Goal: Task Accomplishment & Management: Complete application form

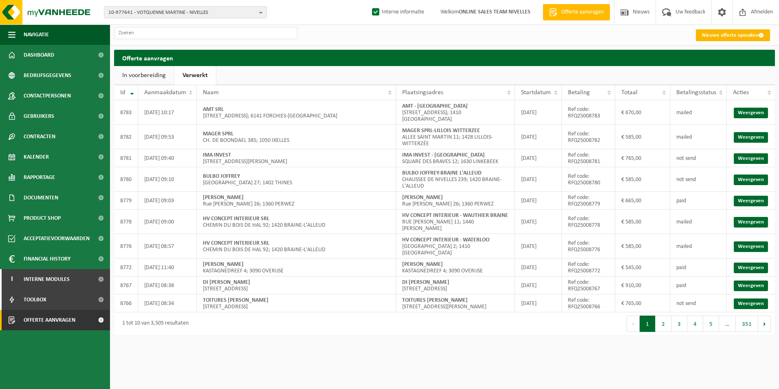
click at [706, 33] on link "Nieuwe offerte opmaken" at bounding box center [733, 35] width 74 height 12
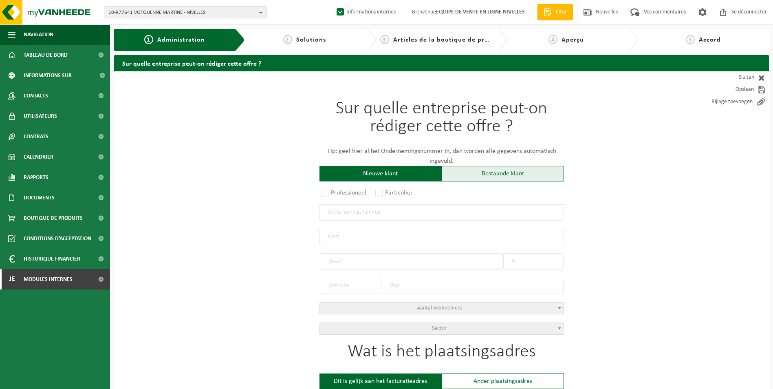
click at [503, 173] on div "Bestaande klant" at bounding box center [502, 173] width 122 height 15
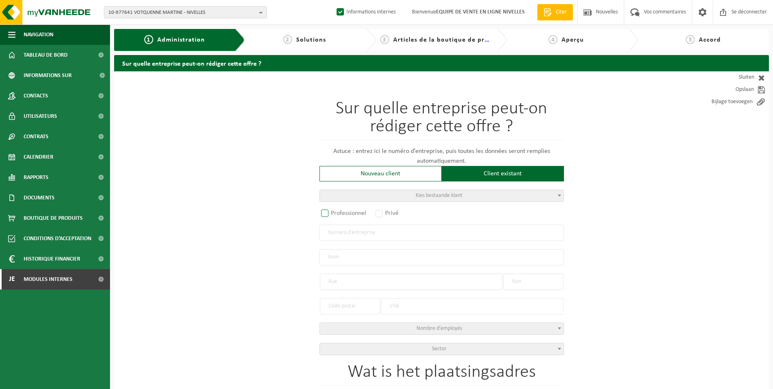
click at [331, 214] on label "Professionnel" at bounding box center [343, 212] width 49 height 11
click at [333, 214] on input "Professionnel" at bounding box center [335, 213] width 5 height 5
radio input "true"
click at [352, 234] on input "text" at bounding box center [441, 232] width 244 height 16
type input "0807424436"
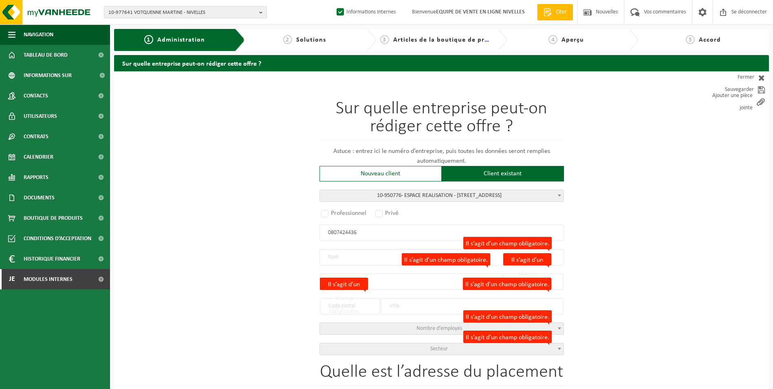
radio input "false"
select select
type input "ESPACE REALISATION SRL"
type input "CHAUSSÉE DE WAVRE"
type input "504 / 31"
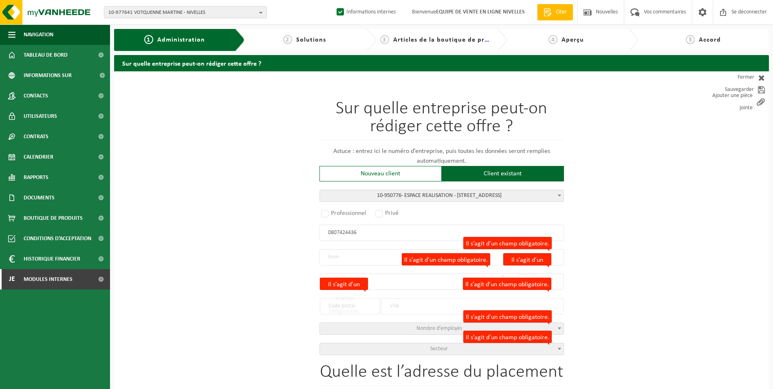
type input "1390"
type input "GREZ-DOICEAU"
type input "2174416435"
radio input "true"
select select "144736"
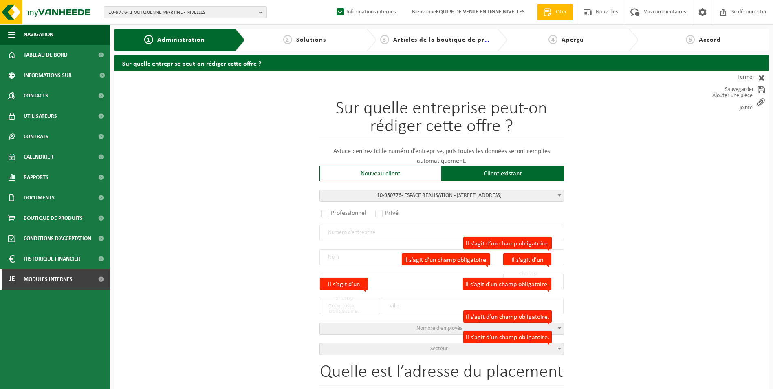
type input "0807.424.436"
type input "ESPACE REALISATION"
type input "AVENUE VESALE"
type input "9"
type input "1300"
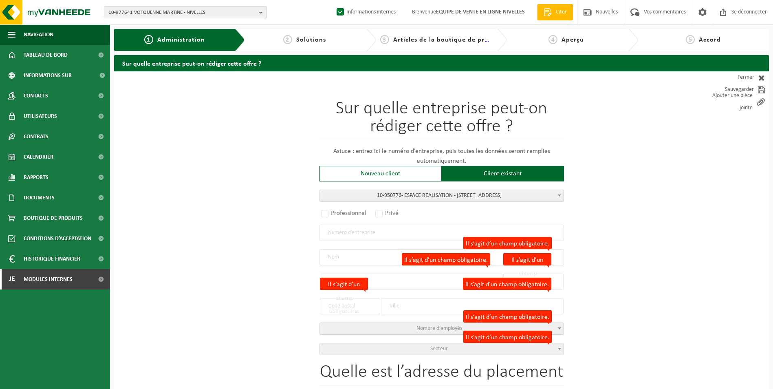
type input "WAVRE"
select select "11"
type input "ESPACE REALISATION"
type input "AVENUE VESALE"
type input "9"
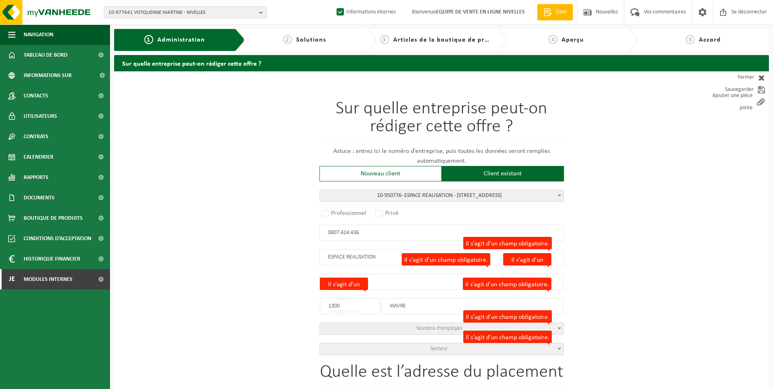
type input "1300"
type input "WAVRE"
select select
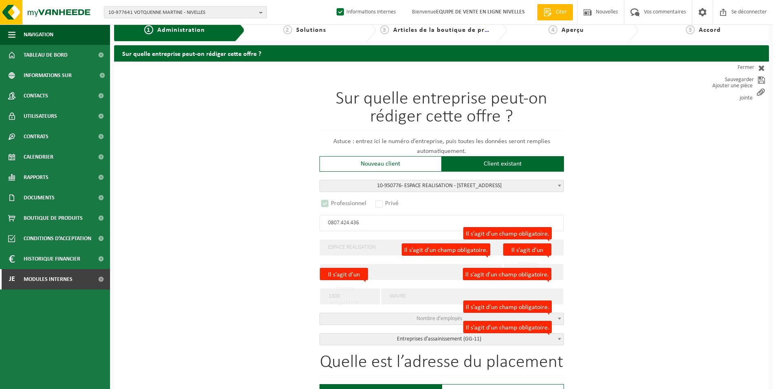
select select "D"
select select
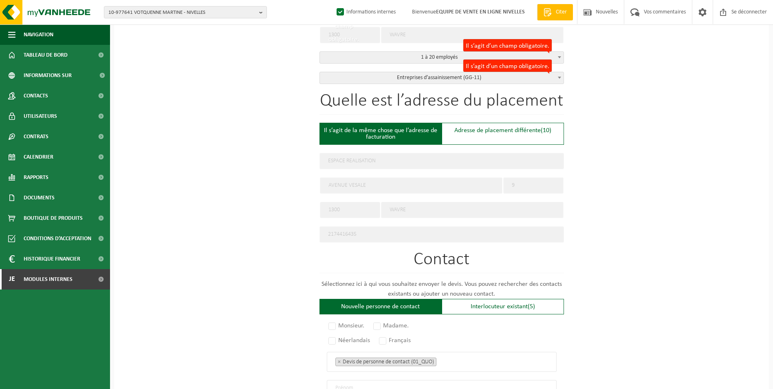
scroll to position [285, 0]
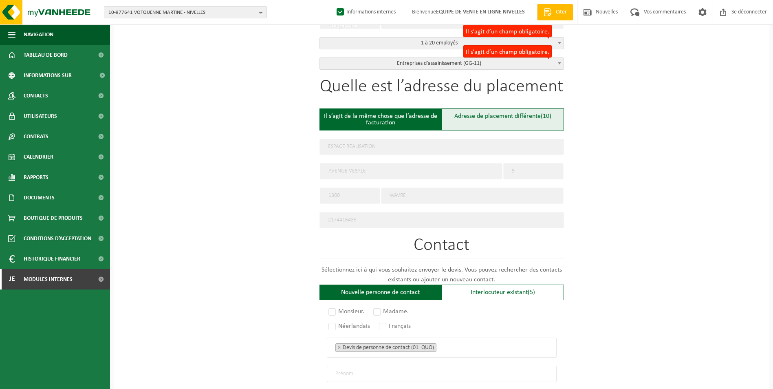
click at [466, 108] on div "Adresse de placement différente (10)" at bounding box center [502, 119] width 122 height 22
type input "Werf -"
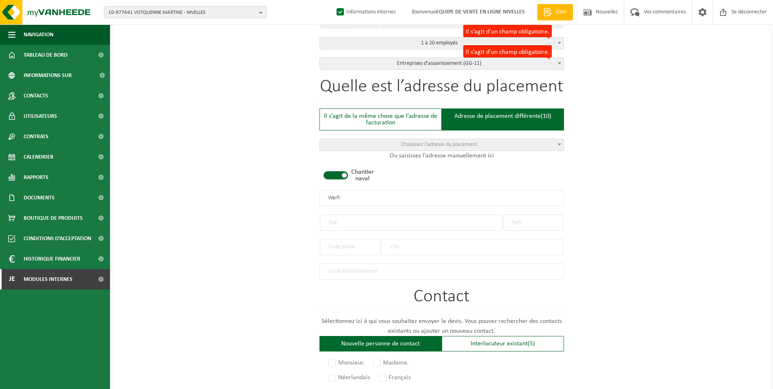
click at [339, 173] on span at bounding box center [335, 175] width 24 height 8
click at [349, 221] on input "text" at bounding box center [411, 222] width 182 height 16
type input "avenue des héros"
click at [537, 217] on input "text" at bounding box center [533, 222] width 60 height 16
type input "52"
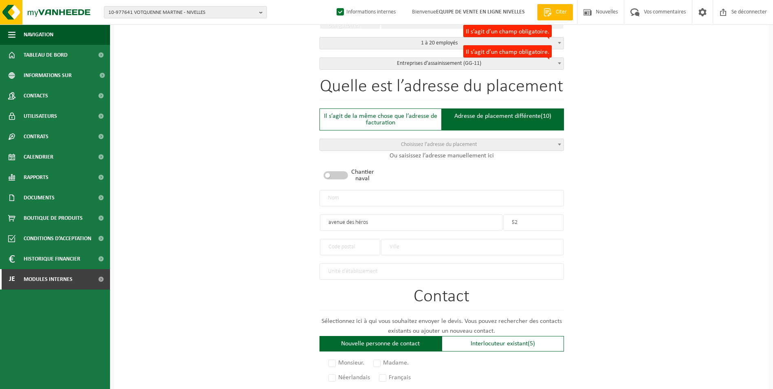
click at [401, 245] on input "text" at bounding box center [472, 247] width 182 height 16
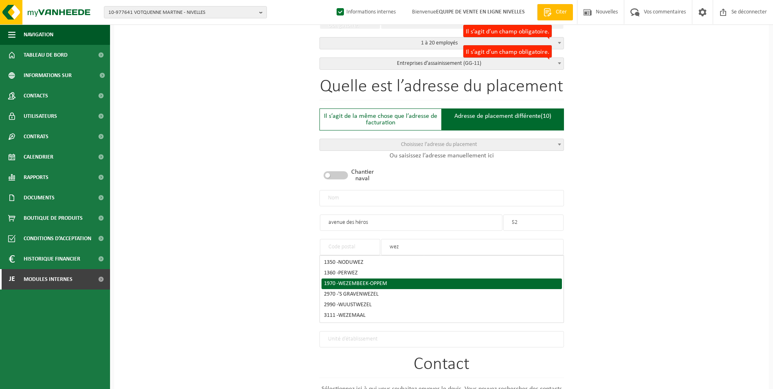
type input "wez"
click at [383, 282] on span "WEZEMBEEK-OPPEM" at bounding box center [362, 283] width 49 height 6
type input "1970"
type input "WEZEMBEEK-OPPEM"
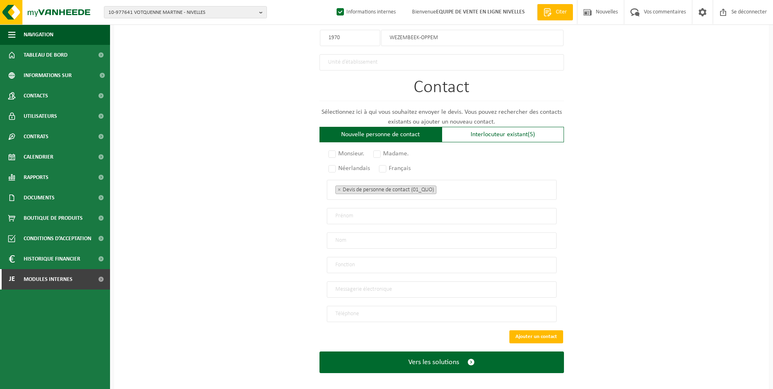
scroll to position [496, 0]
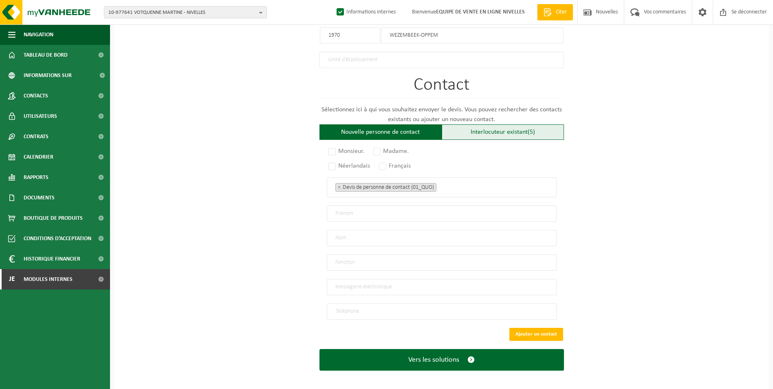
click at [520, 130] on font "Interlocuteur existant" at bounding box center [498, 132] width 57 height 7
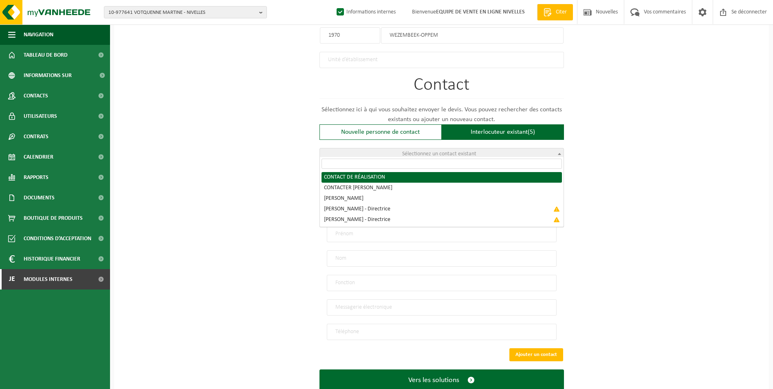
click at [482, 153] on span "Sélectionnez un contact existant" at bounding box center [442, 153] width 244 height 11
radio input "true"
select select "{"code":"10-950777","firstname":"CONTACT","surname":"REALISATION","gender":"Unk…"
type input "CONTACT"
type input "REALISATION"
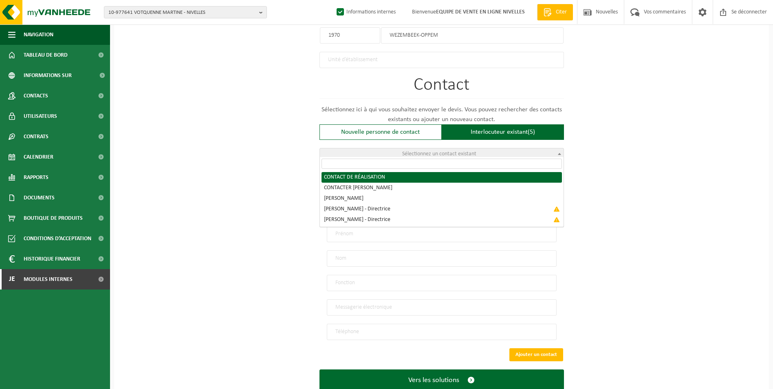
type input "info@espace-realisation.be"
type input "0474200718 ANI"
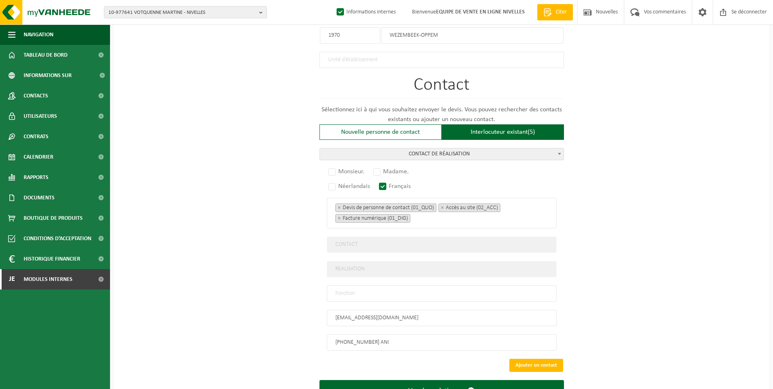
click at [412, 285] on input "text" at bounding box center [442, 293] width 230 height 16
type input "c"
type input "Contact"
click at [329, 167] on label "Monsieur." at bounding box center [347, 171] width 40 height 11
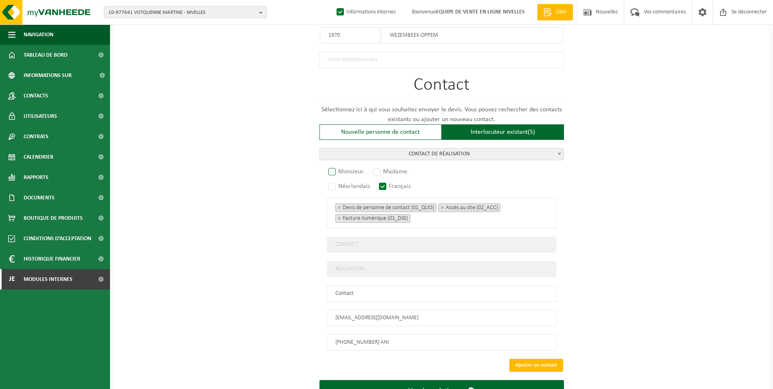
radio input "true"
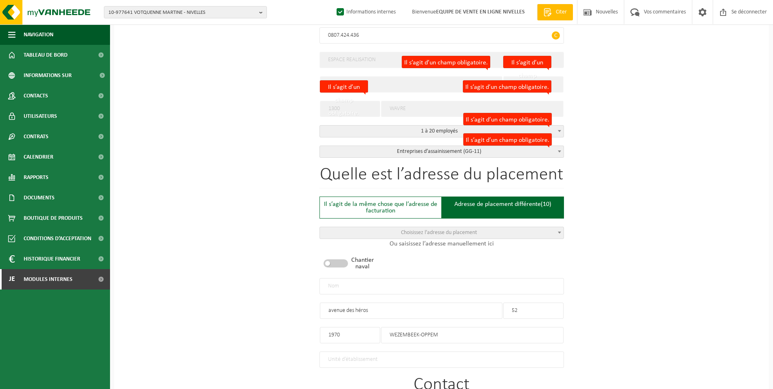
scroll to position [211, 0]
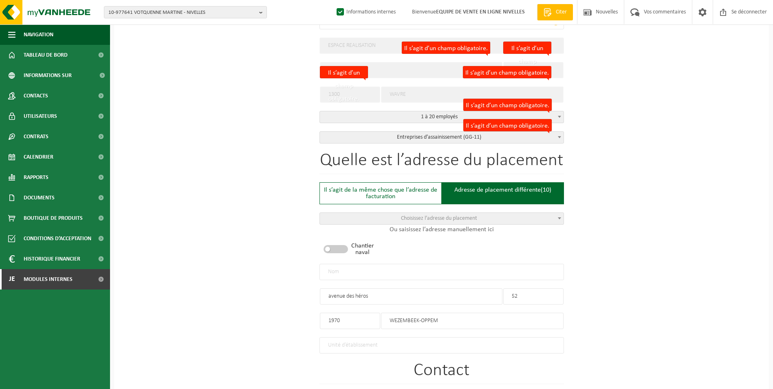
click at [401, 273] on input "text" at bounding box center [441, 271] width 244 height 16
type input "ESPACE REALISATION-WEZEMBEEK OPPEM"
click at [330, 296] on input "avenue des héros" at bounding box center [411, 296] width 182 height 16
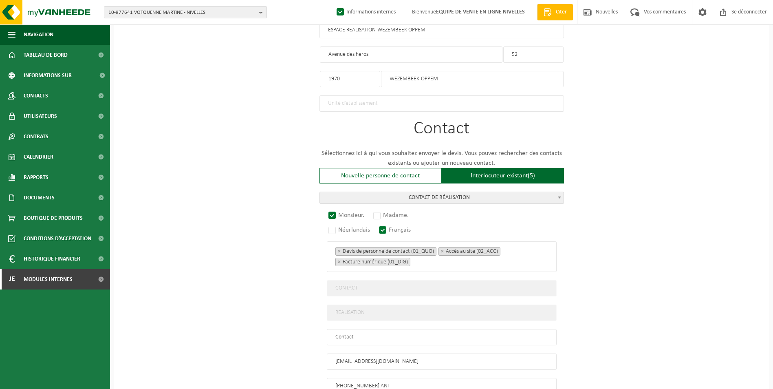
scroll to position [527, 0]
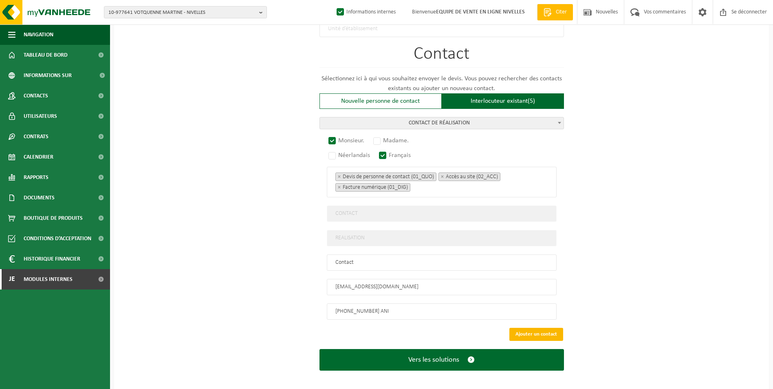
type input "Avenue des héros"
click at [525, 331] on button "Ajouter un contact" at bounding box center [536, 333] width 54 height 13
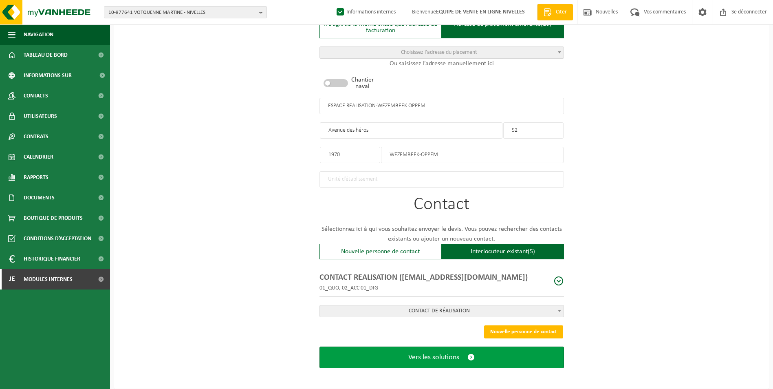
click at [428, 358] on button "Vers les solutions" at bounding box center [441, 357] width 244 height 22
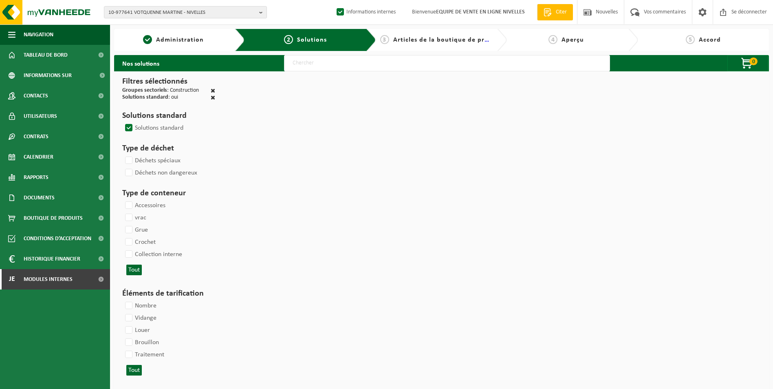
select select
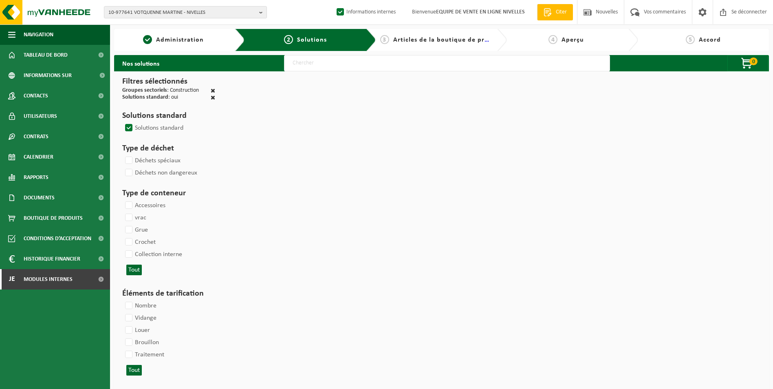
select select
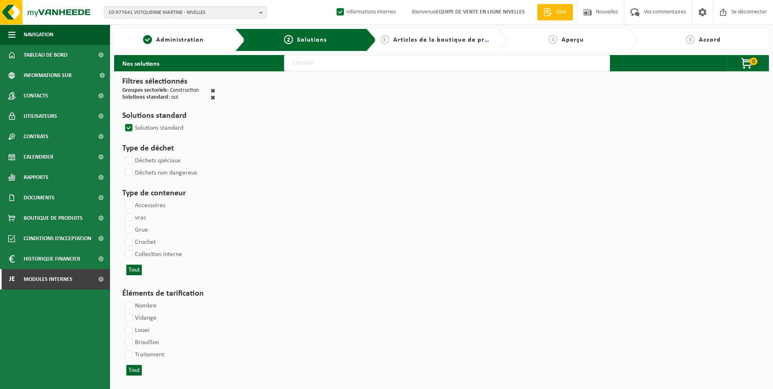
select select
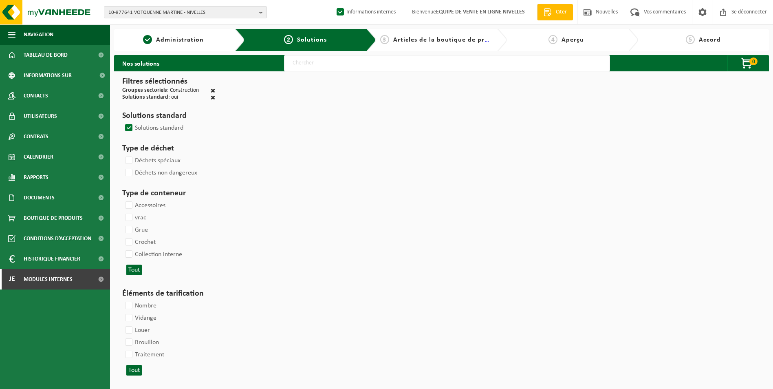
select select
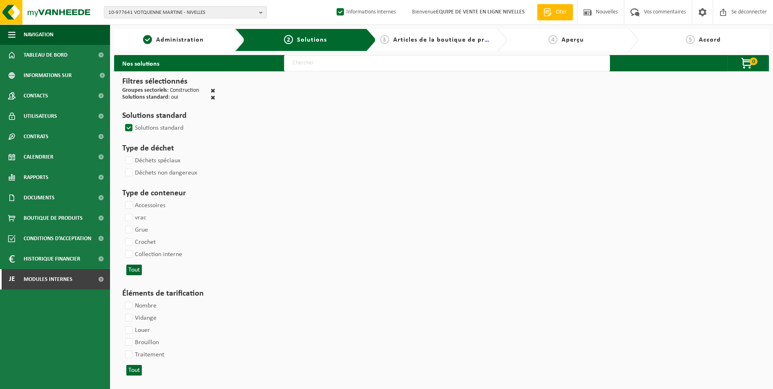
select select
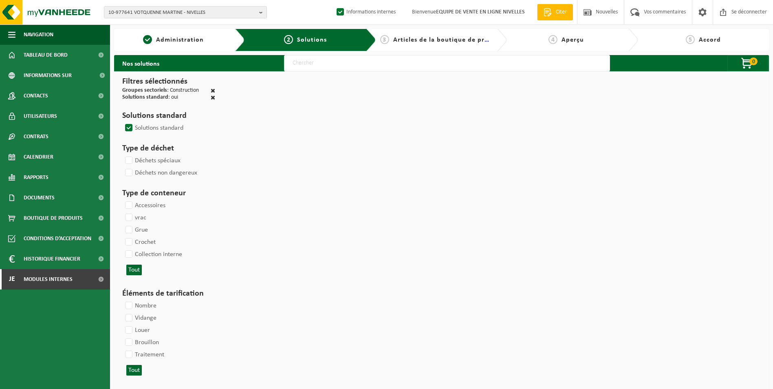
select select
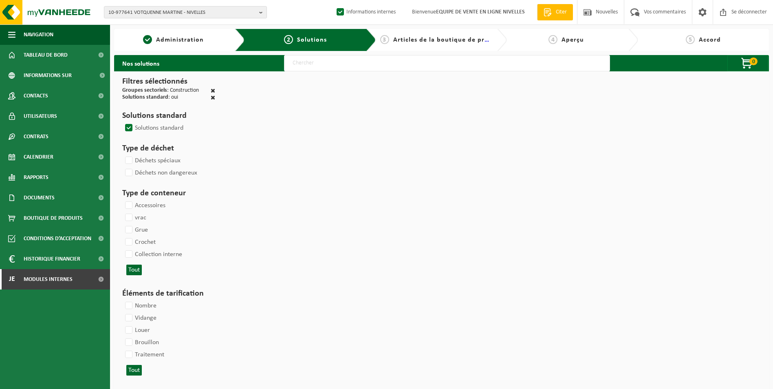
select select
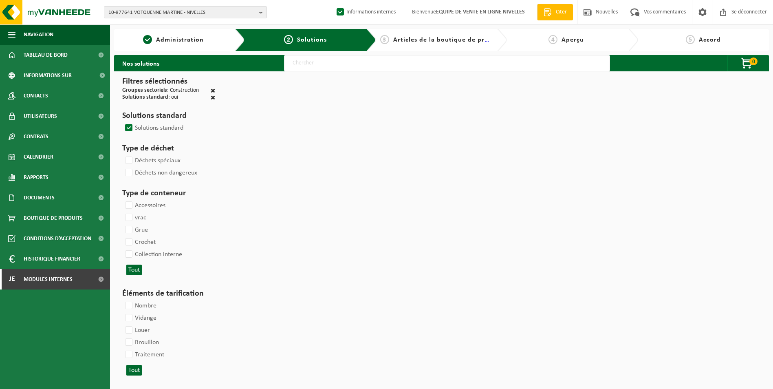
select select
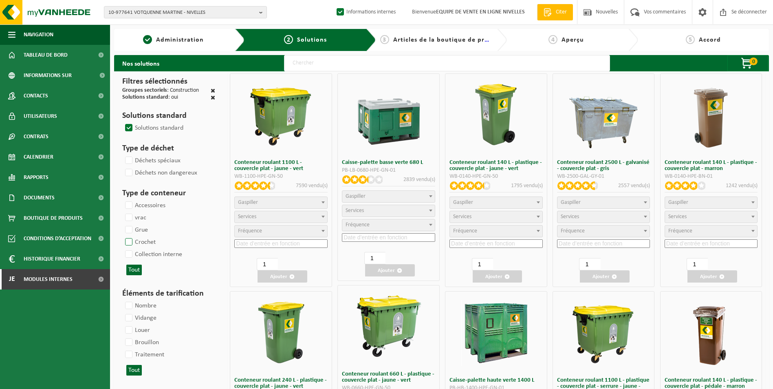
click at [131, 237] on label "Crochet" at bounding box center [139, 242] width 32 height 12
click at [122, 236] on input "Crochet" at bounding box center [122, 235] width 0 height 0
checkbox input "true"
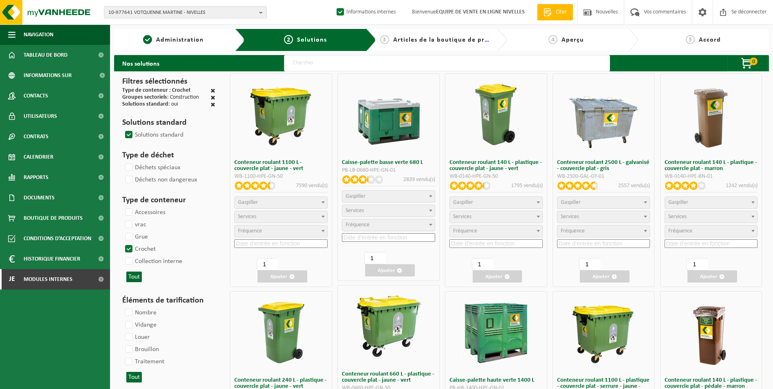
select select
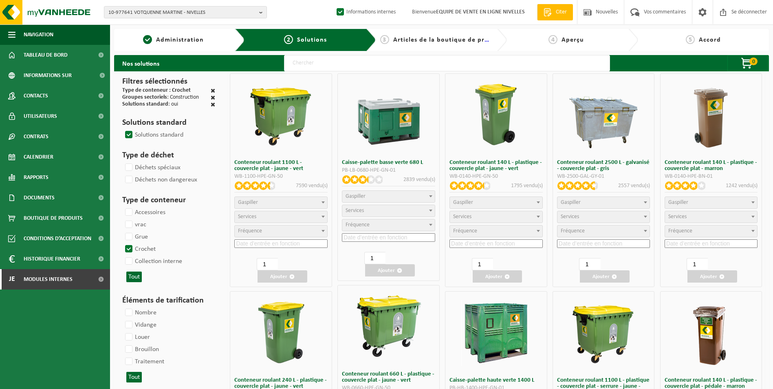
select select
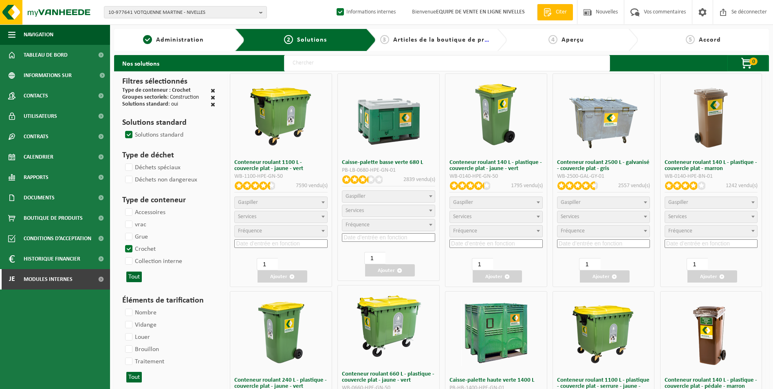
select select
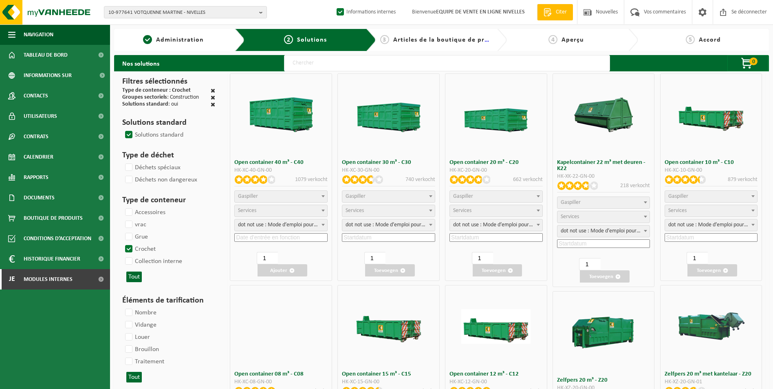
select select
select select "25"
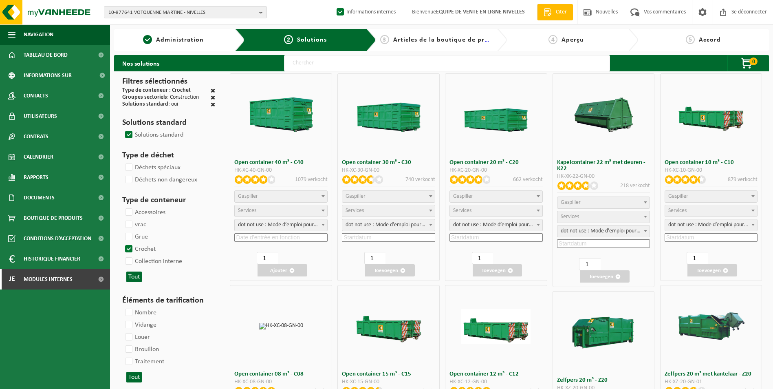
select select "197"
select select "25"
select select "8"
select select "25"
select select "7"
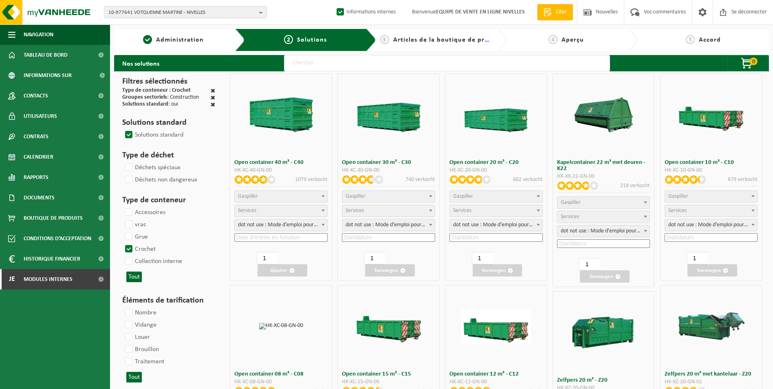
select select
select select "7"
select select
select select "25"
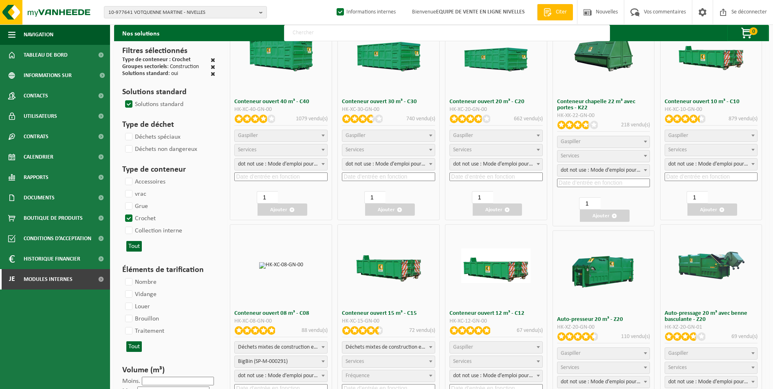
scroll to position [122, 0]
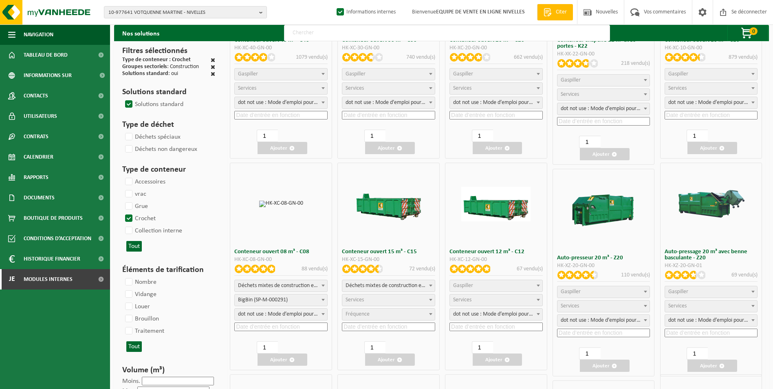
click at [295, 284] on span "Déchets mixtes de construction et de démolition (inertes et non inertes)" at bounding box center [281, 285] width 92 height 11
select select
select select "197"
select select "25"
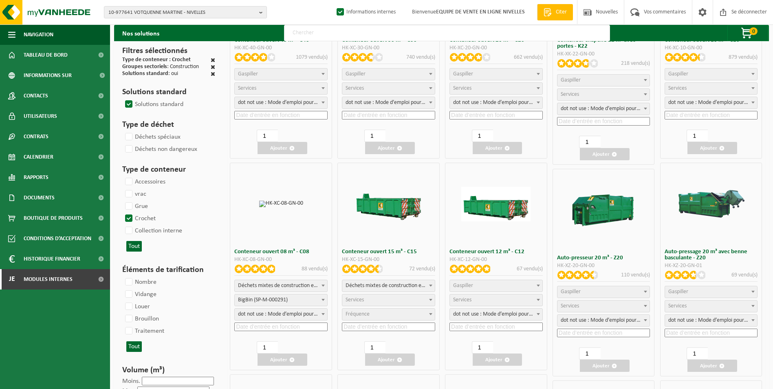
click at [272, 324] on input at bounding box center [280, 326] width 93 height 9
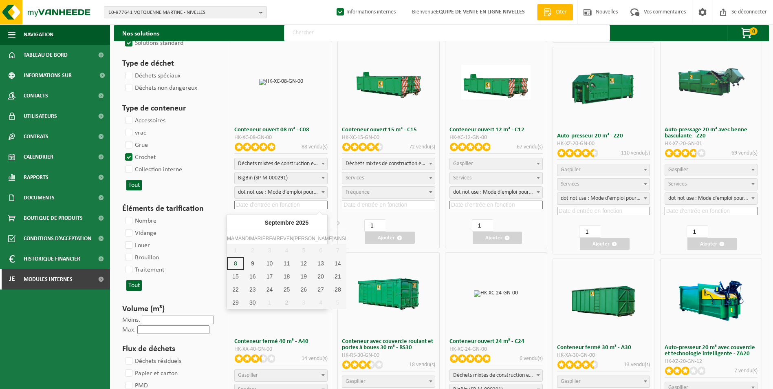
scroll to position [244, 0]
click at [245, 263] on div "9" at bounding box center [252, 262] width 17 height 13
type input "2025-09-09"
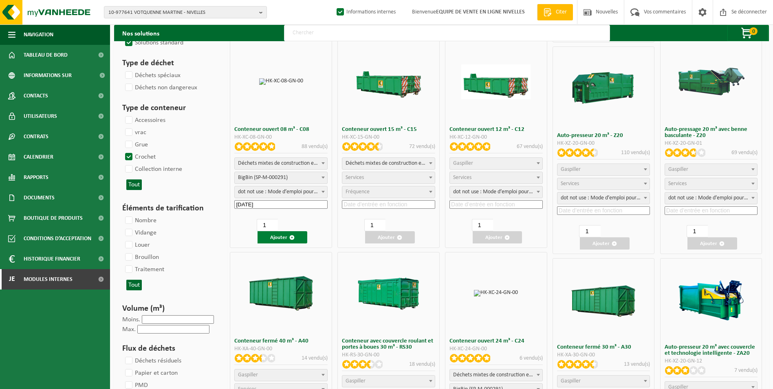
click at [282, 237] on font "Ajouter" at bounding box center [278, 237] width 17 height 5
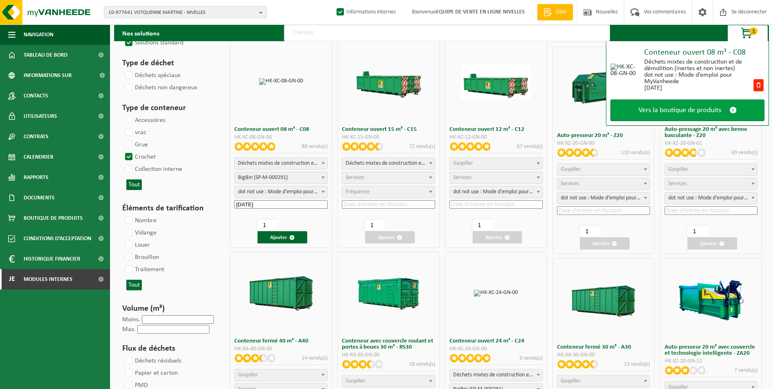
click at [675, 108] on span "Vers la boutique de produits" at bounding box center [679, 110] width 83 height 9
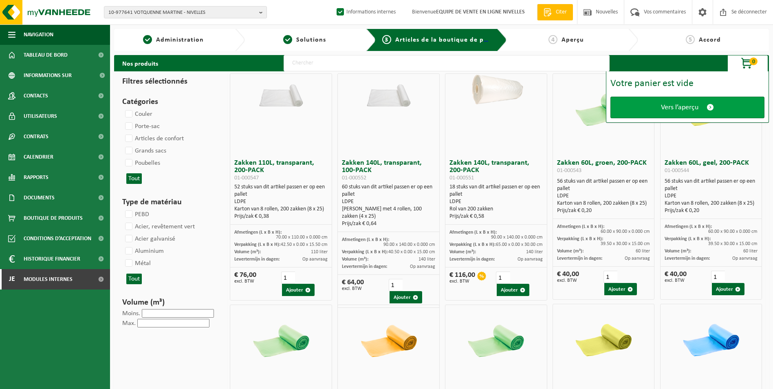
click at [675, 109] on span "Vers l’aperçu" at bounding box center [679, 107] width 37 height 9
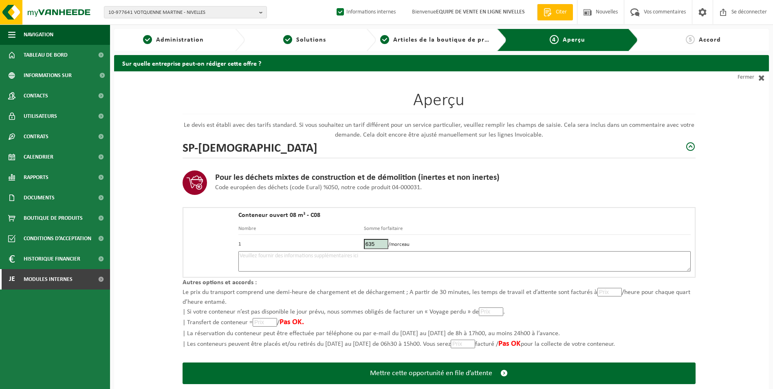
click at [452, 255] on textarea at bounding box center [464, 261] width 452 height 20
type textarea "p"
click at [494, 260] on textarea "Placement 8m3 tt venant le 09/09. Télèphoner 30 minutes avant pour indiquer l'e…" at bounding box center [464, 261] width 452 height 20
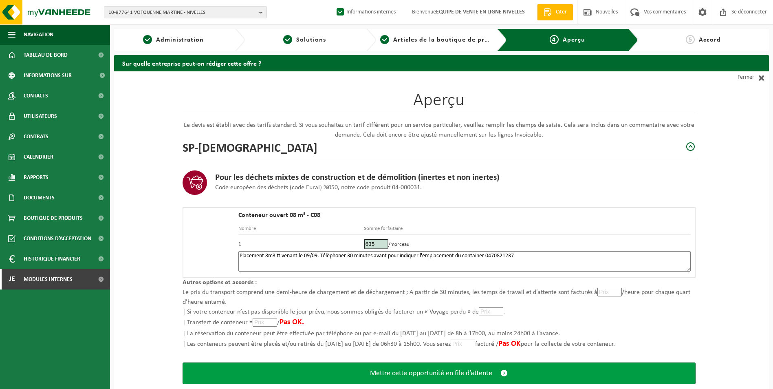
type textarea "Placement 8m3 tt venant le 09/09. Télèphoner 30 minutes avant pour indiquer l'e…"
click at [460, 373] on span "Mettre cette opportunité en file d’attente" at bounding box center [431, 373] width 122 height 9
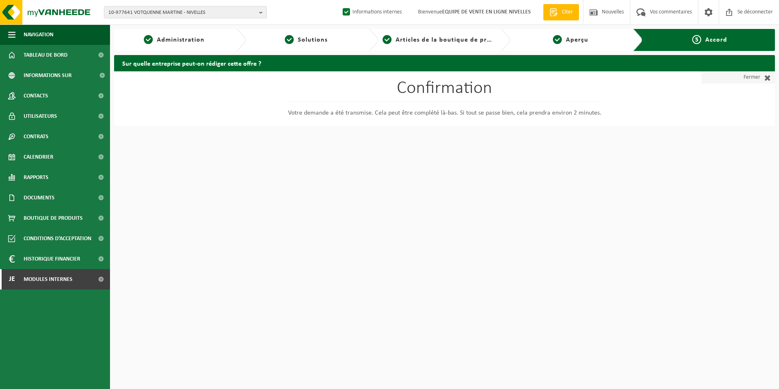
click at [750, 80] on font "Fermer" at bounding box center [751, 77] width 17 height 12
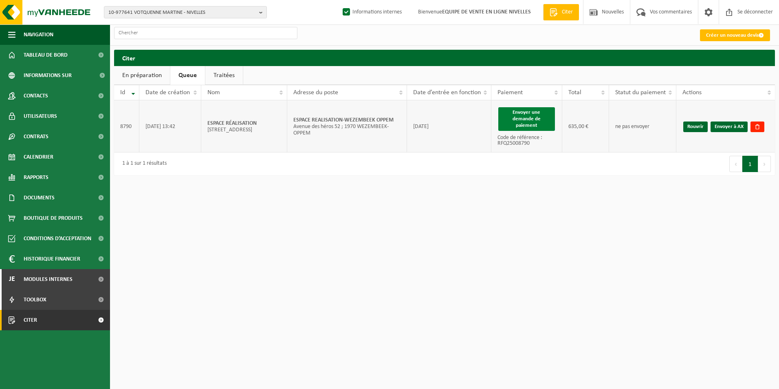
click at [526, 116] on button "Envoyer une demande de paiement" at bounding box center [526, 119] width 57 height 24
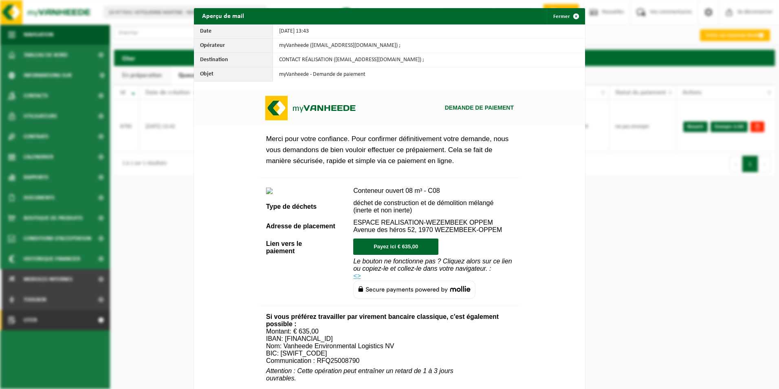
scroll to position [278, 0]
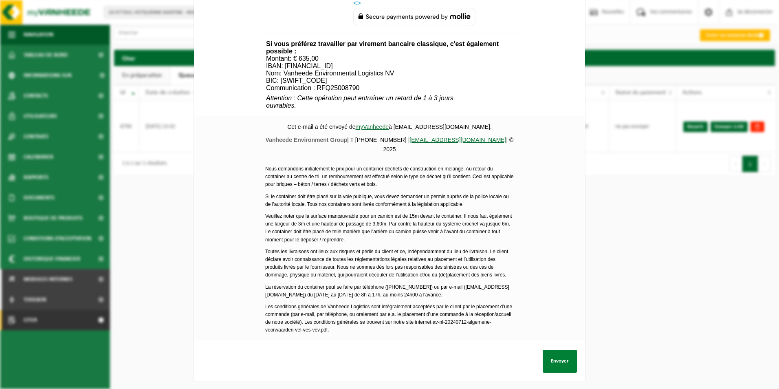
click at [552, 357] on button "Envoyer" at bounding box center [559, 360] width 34 height 23
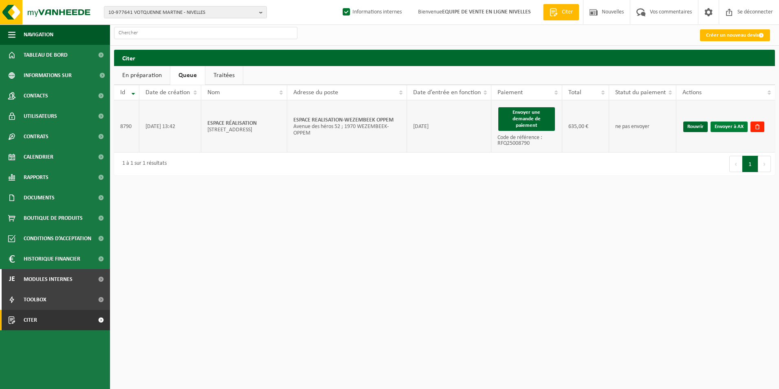
click at [728, 128] on link "Envoyer à AX" at bounding box center [728, 126] width 37 height 11
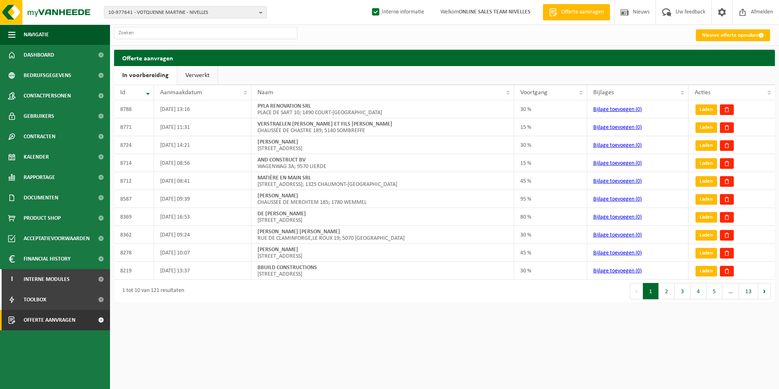
click at [198, 76] on link "Verwerkt" at bounding box center [197, 75] width 40 height 19
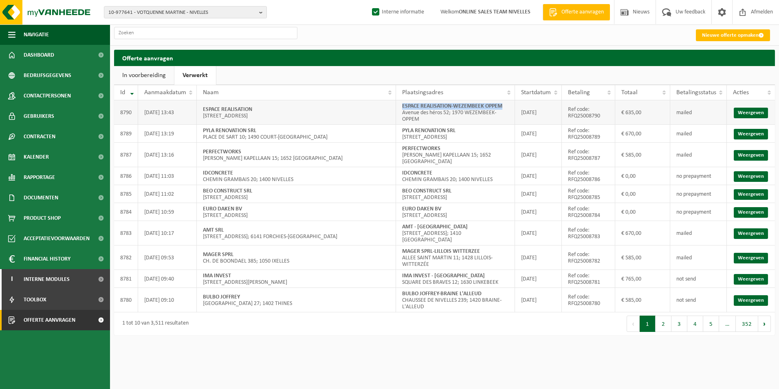
drag, startPoint x: 404, startPoint y: 105, endPoint x: 514, endPoint y: 102, distance: 110.0
click at [514, 102] on td "ESPACE REALISATION-WEZEMBEEK OPPEM Avenue des héros 52; 1970 [GEOGRAPHIC_DATA]" at bounding box center [455, 112] width 119 height 24
copy strong "ESPACE REALISATION-WEZEMBEEK OPPEM"
click at [751, 111] on link "Weergeven" at bounding box center [750, 113] width 34 height 11
click at [37, 321] on span "Offerte aanvragen" at bounding box center [50, 320] width 52 height 20
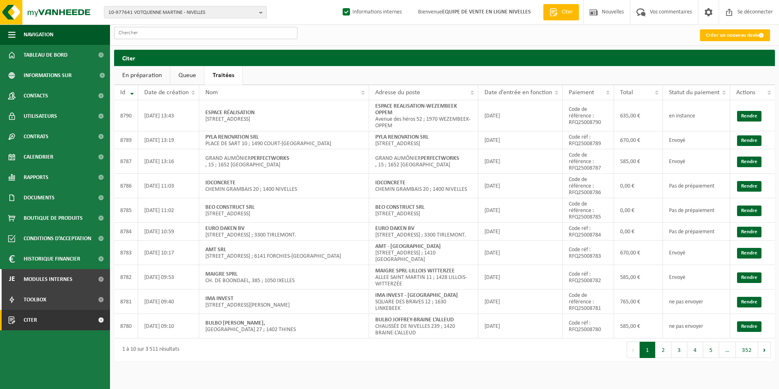
click at [216, 36] on input "text" at bounding box center [205, 33] width 183 height 12
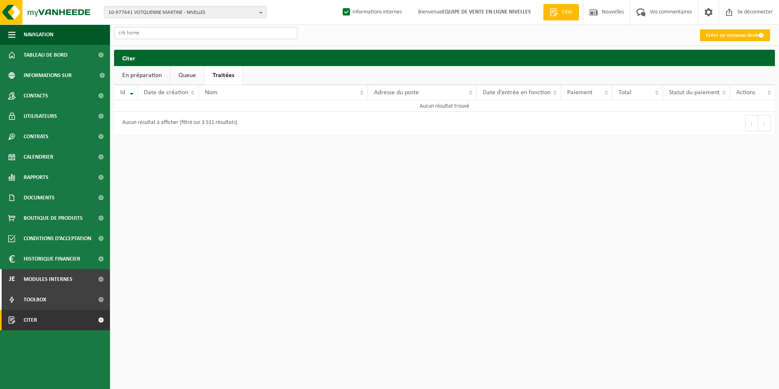
click at [127, 35] on input "crb home" at bounding box center [205, 33] width 183 height 12
type input "crbhome"
click at [56, 311] on link "Citer" at bounding box center [55, 320] width 110 height 20
click at [26, 322] on span "Citer" at bounding box center [30, 320] width 13 height 20
click at [38, 323] on link "Citer" at bounding box center [55, 320] width 110 height 20
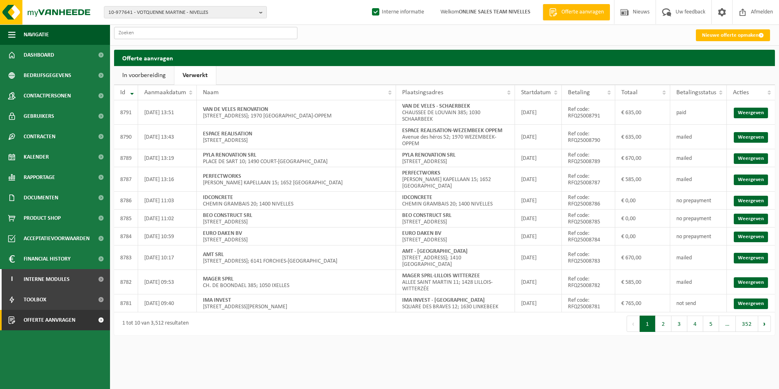
click at [141, 34] on input "text" at bounding box center [205, 33] width 183 height 12
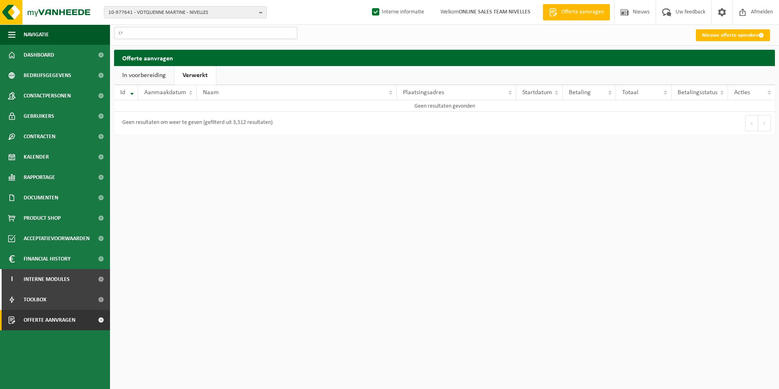
type input "c"
